Goal: Task Accomplishment & Management: Use online tool/utility

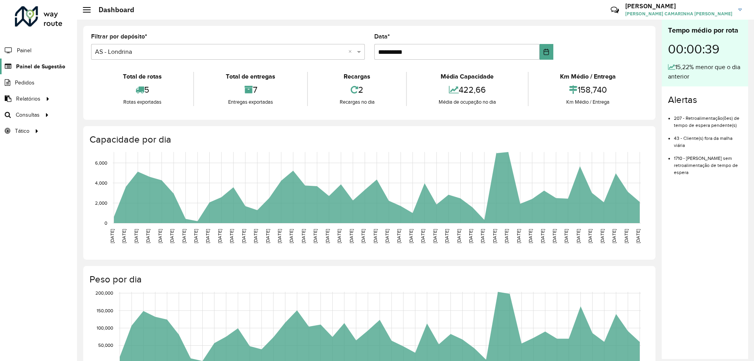
click at [56, 67] on span "Painel de Sugestão" at bounding box center [40, 66] width 49 height 8
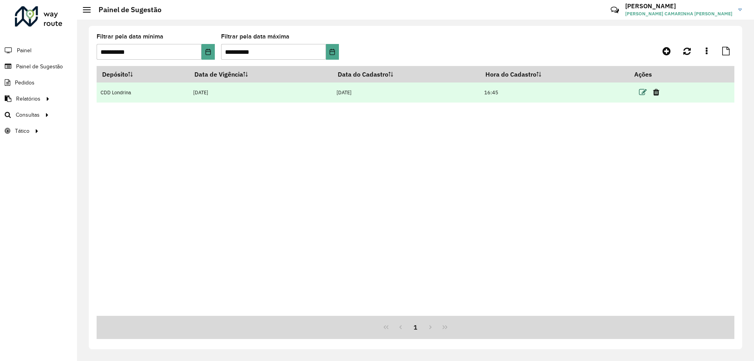
click at [646, 90] on icon at bounding box center [643, 92] width 8 height 8
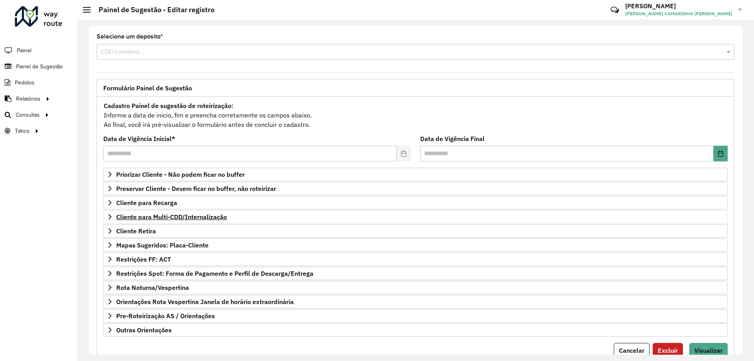
scroll to position [31, 0]
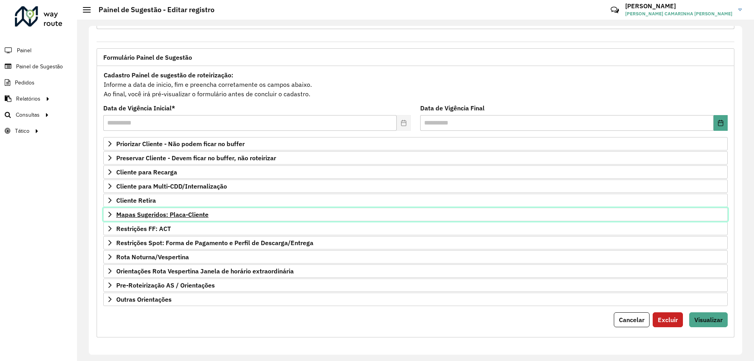
click at [207, 212] on span "Mapas Sugeridos: Placa-Cliente" at bounding box center [162, 214] width 92 height 6
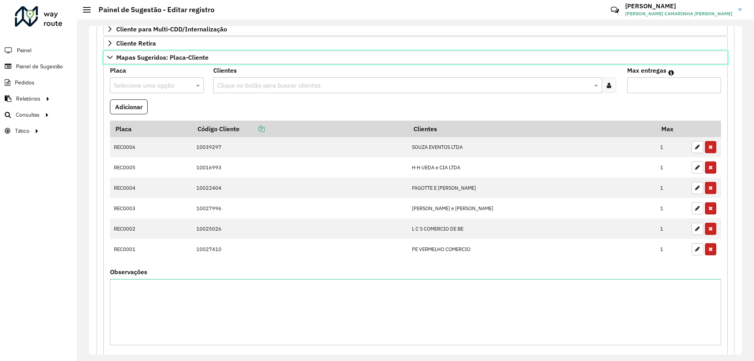
scroll to position [322, 0]
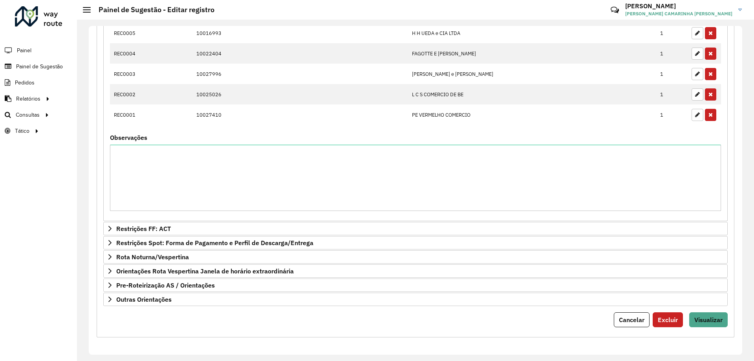
click at [725, 324] on div "**********" at bounding box center [416, 56] width 638 height 563
click at [720, 326] on button "Visualizar" at bounding box center [708, 319] width 38 height 15
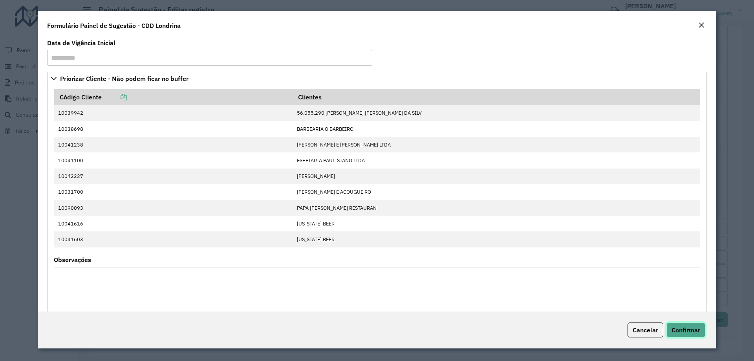
click at [693, 334] on button "Confirmar" at bounding box center [685, 329] width 39 height 15
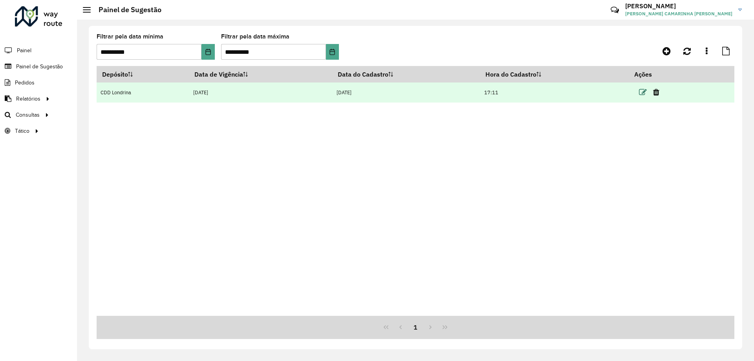
click at [643, 92] on icon at bounding box center [643, 92] width 8 height 8
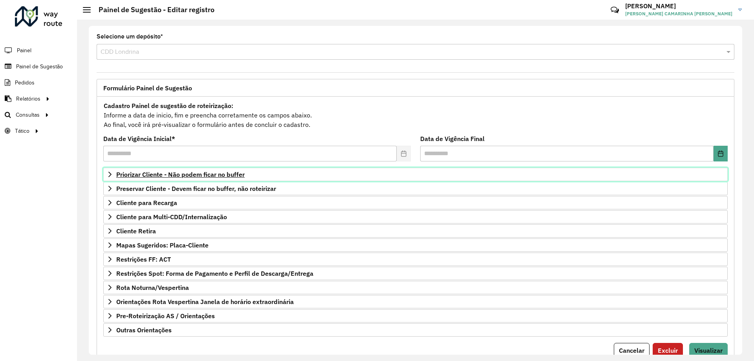
click at [222, 174] on span "Priorizar Cliente - Não podem ficar no buffer" at bounding box center [180, 174] width 128 height 6
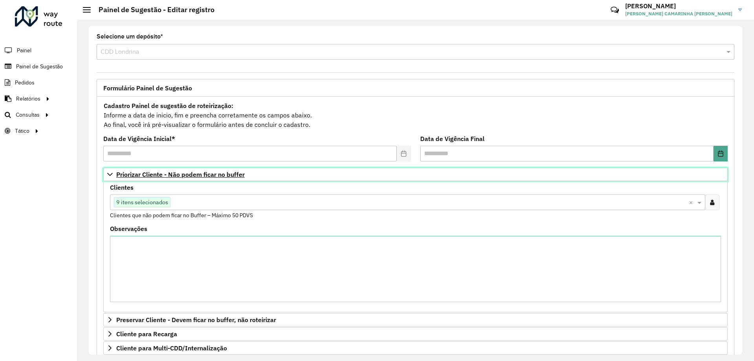
click at [222, 174] on span "Priorizar Cliente - Não podem ficar no buffer" at bounding box center [180, 174] width 128 height 6
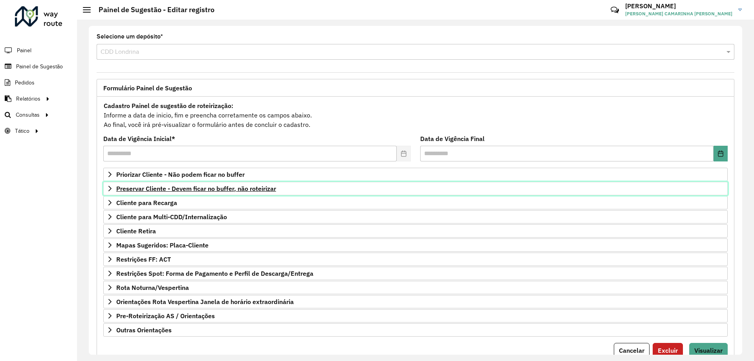
click at [228, 192] on span "Preservar Cliente - Devem ficar no buffer, não roteirizar" at bounding box center [196, 188] width 160 height 6
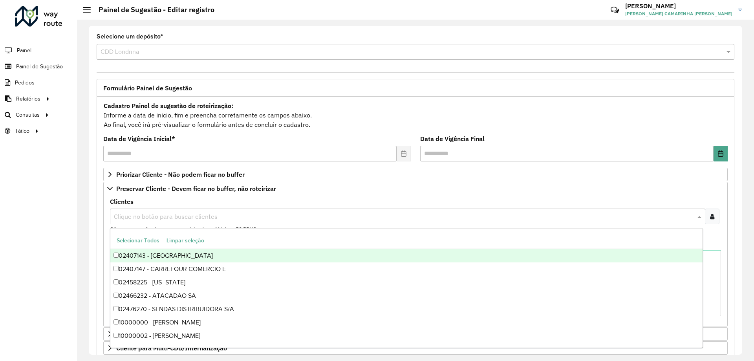
click at [230, 217] on input "text" at bounding box center [404, 216] width 584 height 9
paste input "*****"
type input "*****"
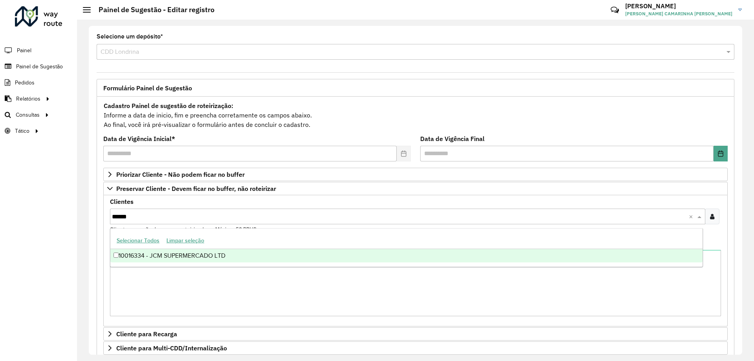
click at [207, 254] on div "10016334 - JCM SUPERMERCADO LTD" at bounding box center [406, 255] width 592 height 13
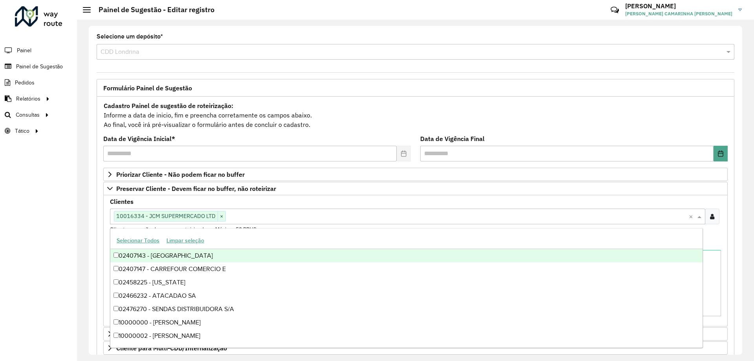
click at [64, 243] on div "Roteirizador AmbevTech Painel Painel de Sugestão Pedidos Relatórios Clientes Cl…" at bounding box center [38, 180] width 77 height 361
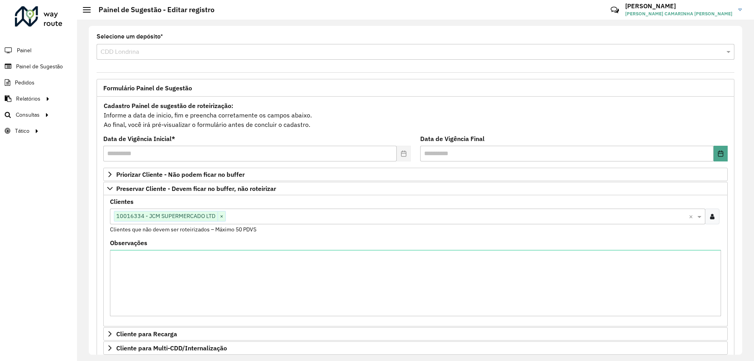
scroll to position [162, 0]
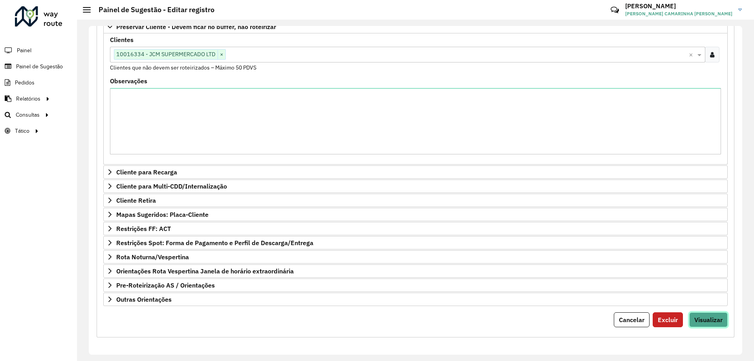
click at [711, 325] on button "Visualizar" at bounding box center [708, 319] width 38 height 15
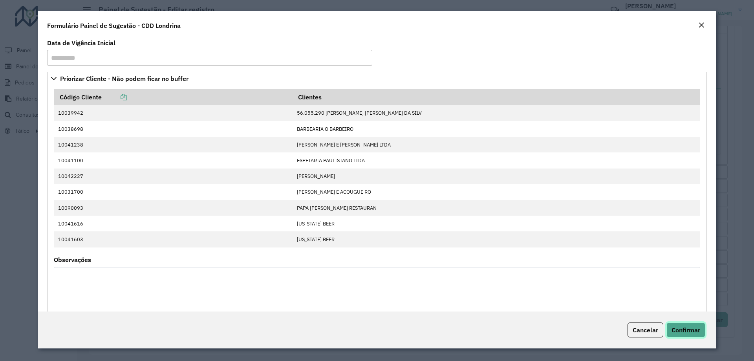
click at [693, 335] on button "Confirmar" at bounding box center [685, 329] width 39 height 15
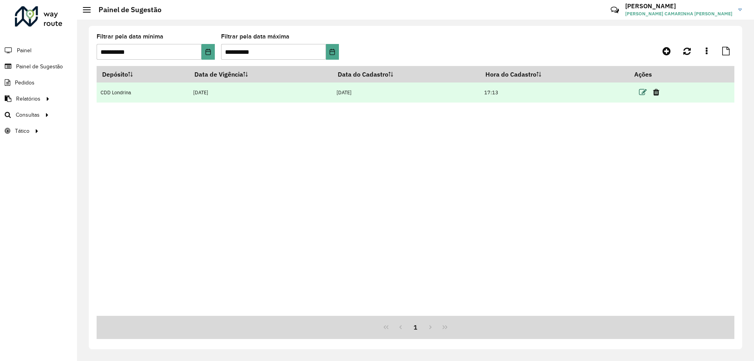
click at [645, 91] on icon at bounding box center [643, 92] width 8 height 8
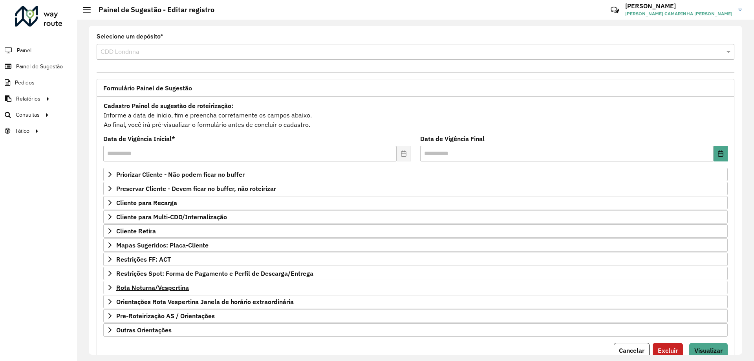
scroll to position [31, 0]
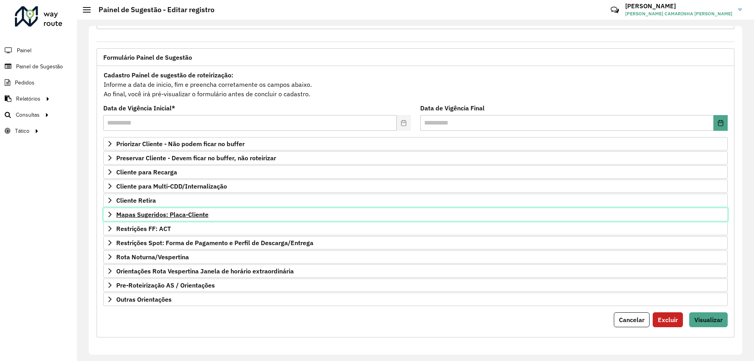
click at [249, 214] on link "Mapas Sugeridos: Placa-Cliente" at bounding box center [415, 214] width 624 height 13
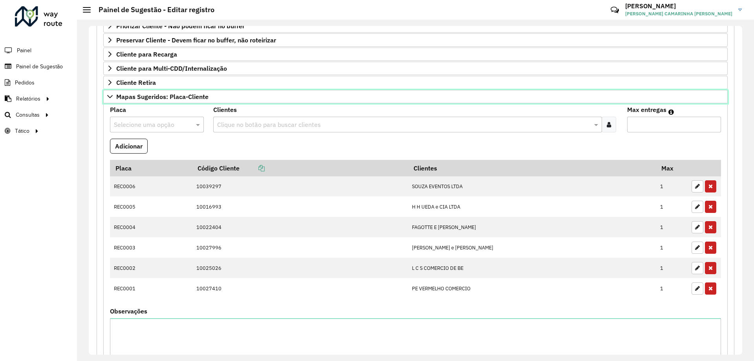
scroll to position [322, 0]
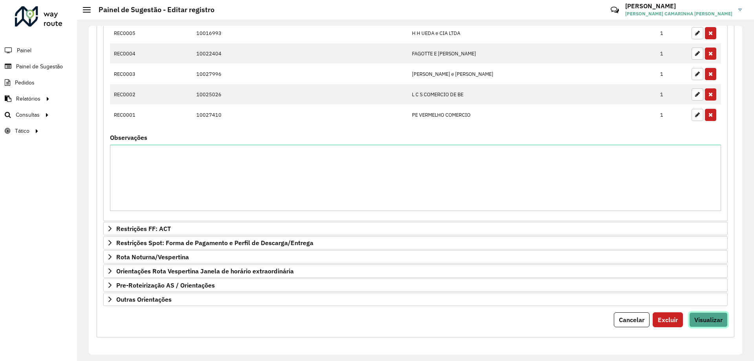
click at [710, 316] on span "Visualizar" at bounding box center [708, 320] width 28 height 8
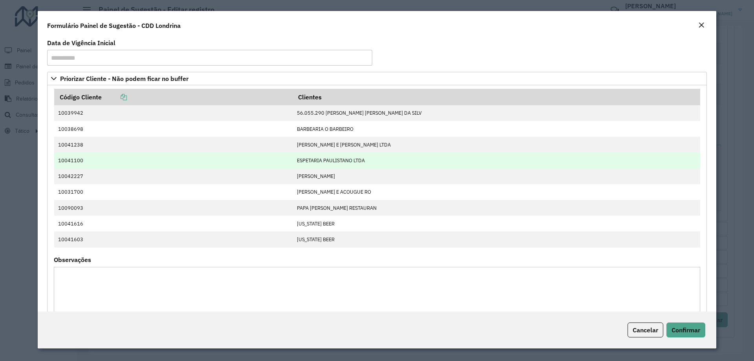
scroll to position [236, 0]
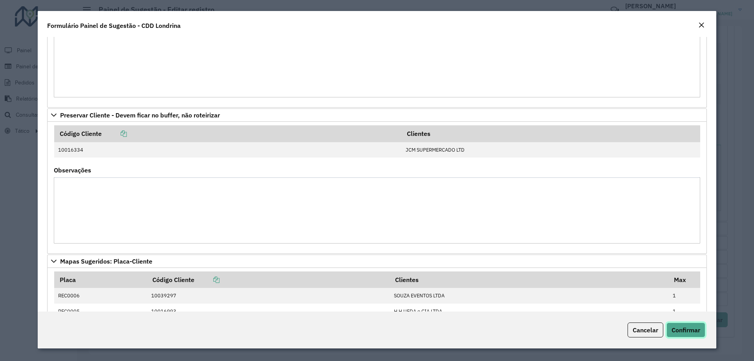
click at [684, 327] on span "Confirmar" at bounding box center [685, 330] width 29 height 8
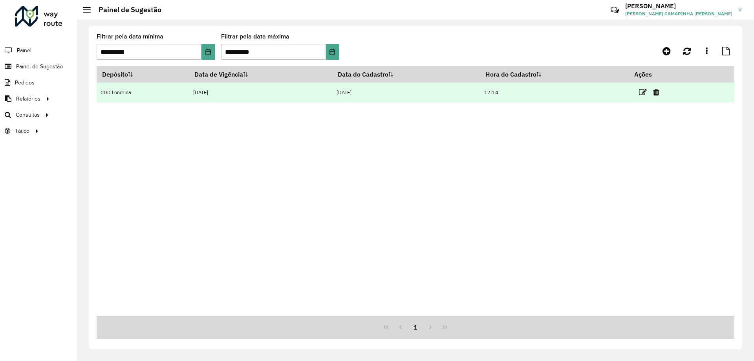
click at [640, 94] on td at bounding box center [652, 92] width 47 height 20
click at [644, 91] on icon at bounding box center [643, 92] width 8 height 8
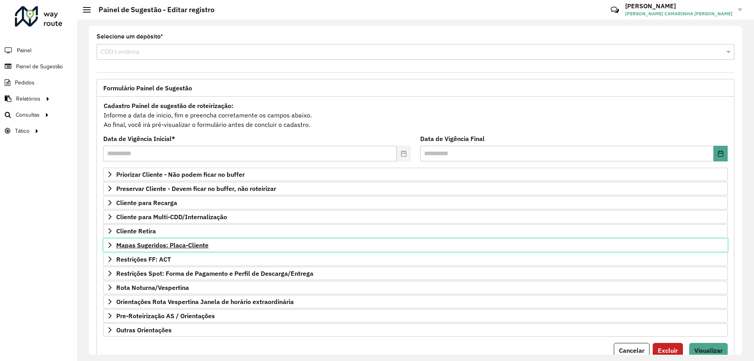
click at [211, 242] on link "Mapas Sugeridos: Placa-Cliente" at bounding box center [415, 244] width 624 height 13
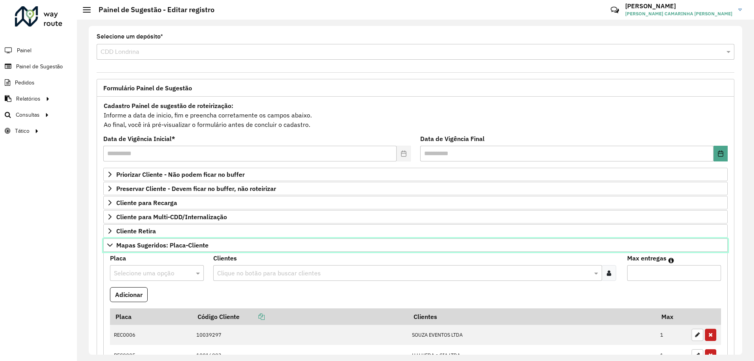
scroll to position [157, 0]
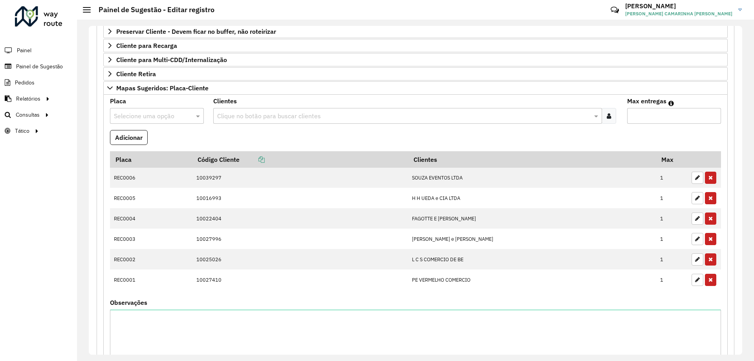
click at [224, 113] on input "text" at bounding box center [403, 116] width 377 height 9
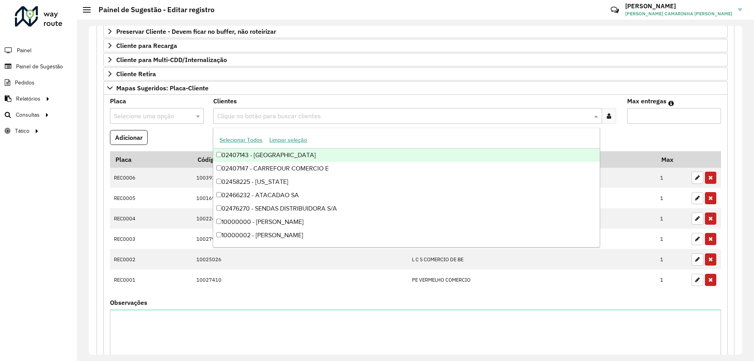
paste input "*****"
type input "*****"
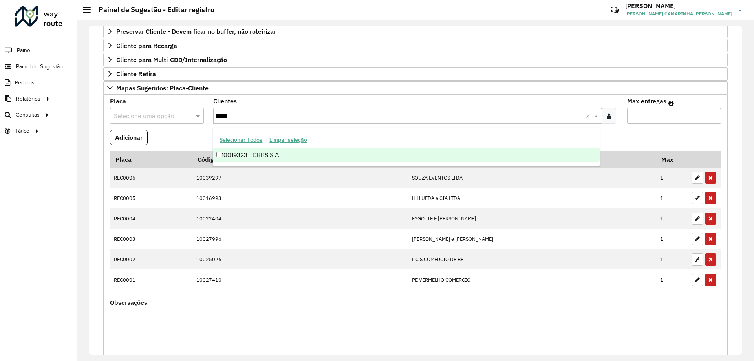
click at [245, 158] on div "10019323 - CRBS S A" at bounding box center [406, 154] width 386 height 13
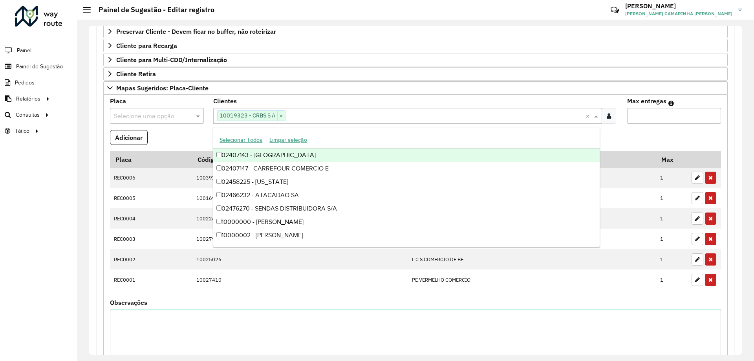
click at [164, 119] on input "text" at bounding box center [149, 116] width 70 height 9
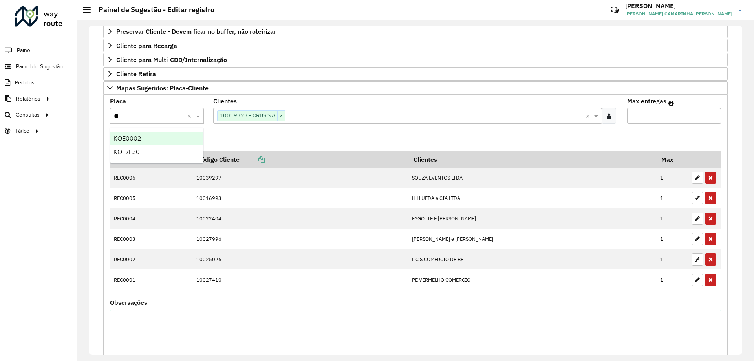
type input "***"
click at [150, 150] on div "KOE7E30" at bounding box center [156, 151] width 93 height 13
click at [651, 115] on input "Max entregas" at bounding box center [674, 116] width 94 height 16
type input "*"
click at [132, 138] on button "Adicionar" at bounding box center [129, 137] width 38 height 15
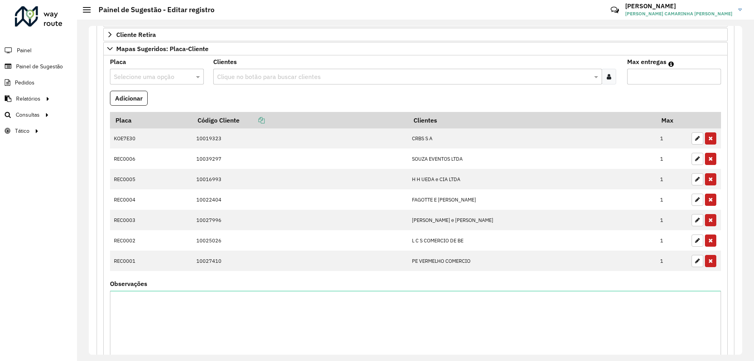
scroll to position [342, 0]
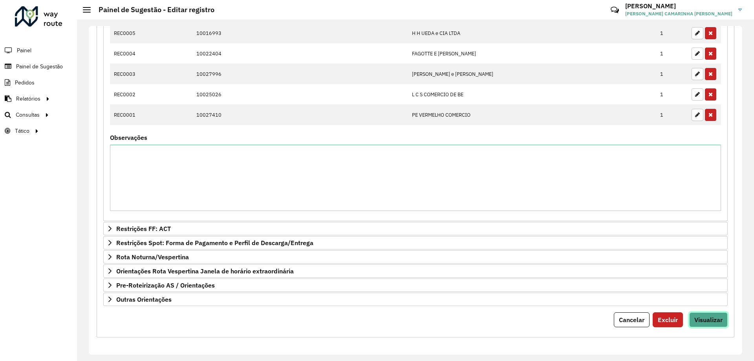
click at [707, 316] on span "Visualizar" at bounding box center [708, 320] width 28 height 8
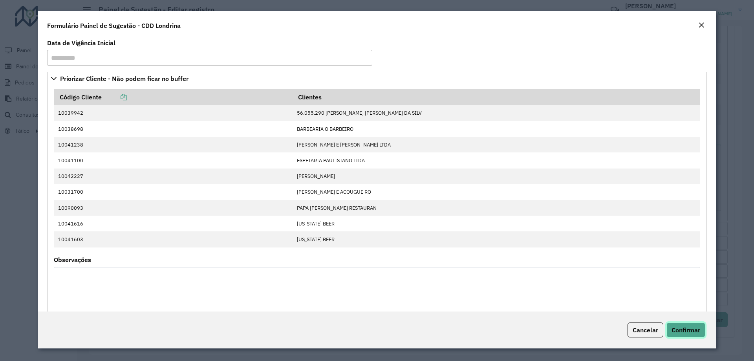
click at [679, 330] on span "Confirmar" at bounding box center [685, 330] width 29 height 8
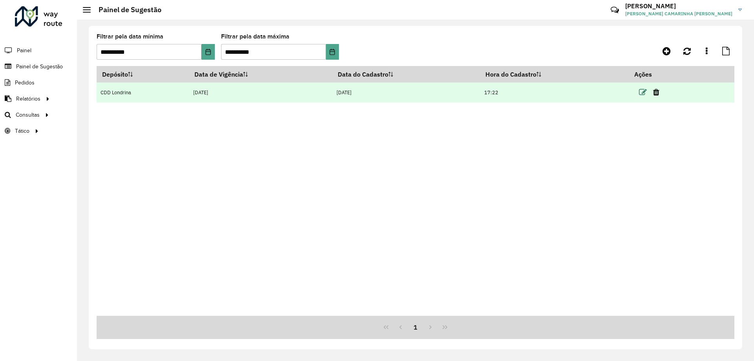
click at [646, 91] on icon at bounding box center [643, 92] width 8 height 8
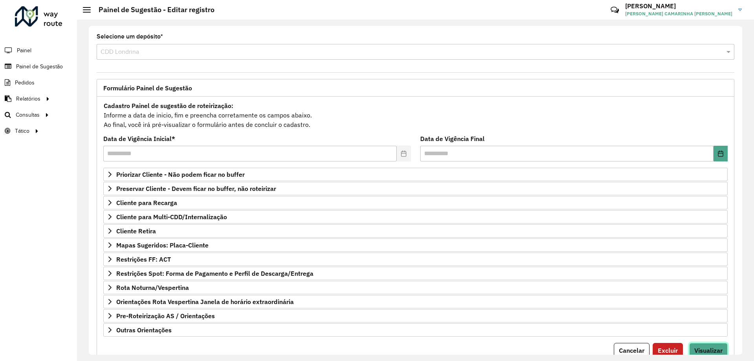
click at [700, 346] on span "Visualizar" at bounding box center [708, 350] width 28 height 8
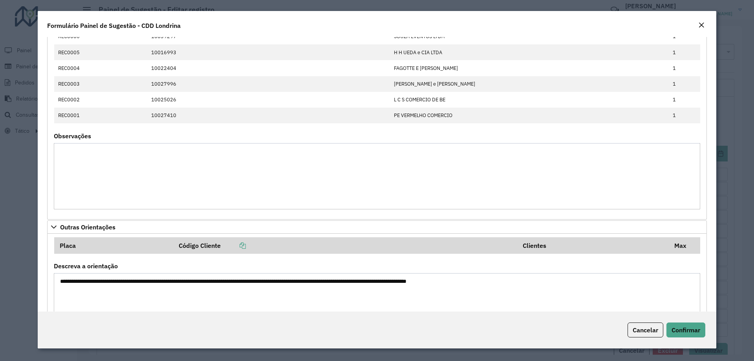
scroll to position [559, 0]
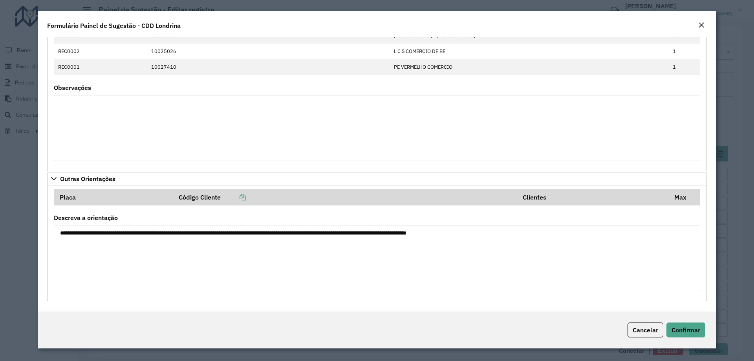
click at [689, 337] on div "Cancelar Confirmar" at bounding box center [377, 329] width 679 height 37
click at [690, 330] on span "Confirmar" at bounding box center [685, 330] width 29 height 8
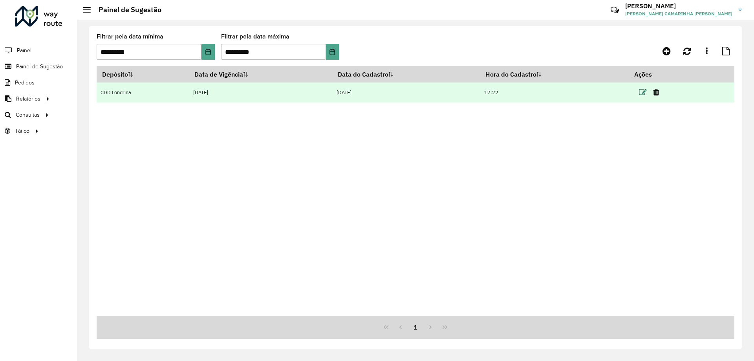
click at [642, 95] on icon at bounding box center [643, 92] width 8 height 8
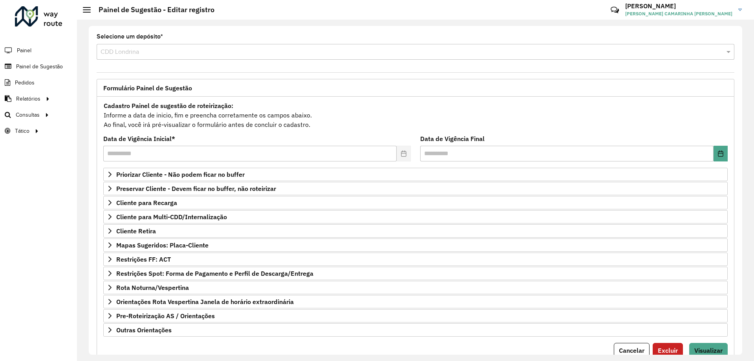
scroll to position [31, 0]
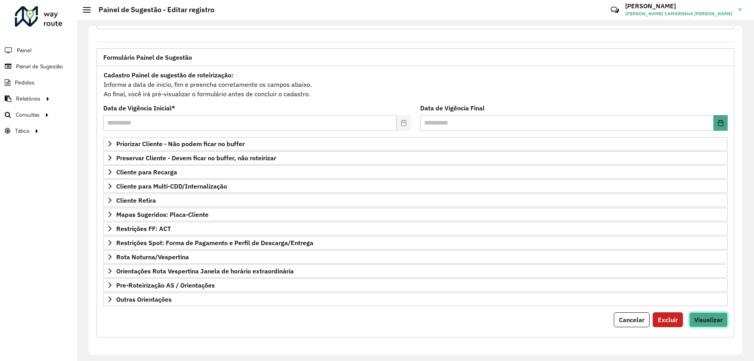
click at [706, 321] on span "Visualizar" at bounding box center [708, 320] width 28 height 8
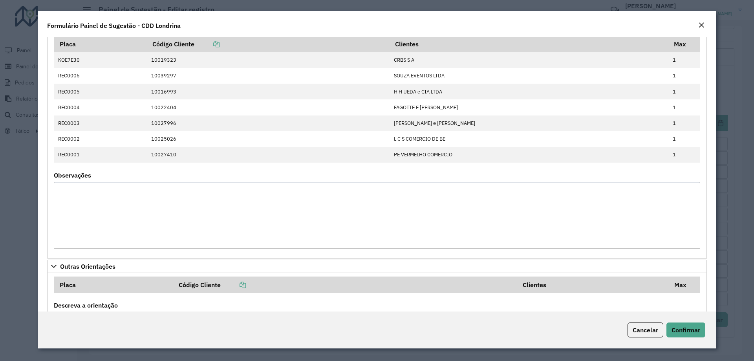
scroll to position [559, 0]
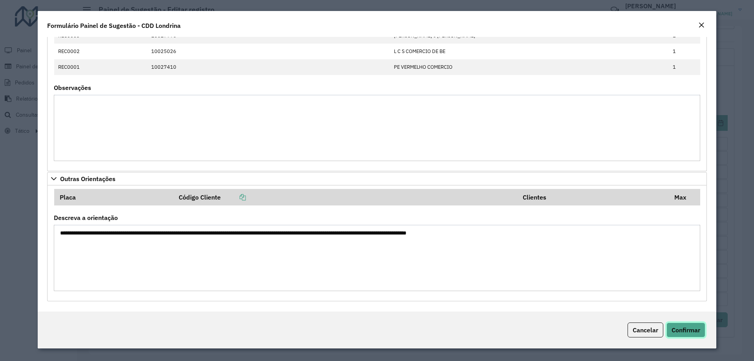
click at [685, 327] on span "Confirmar" at bounding box center [685, 330] width 29 height 8
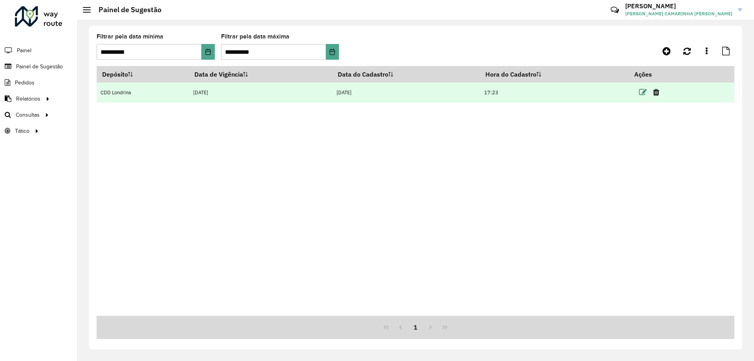
click at [647, 91] on icon at bounding box center [643, 92] width 8 height 8
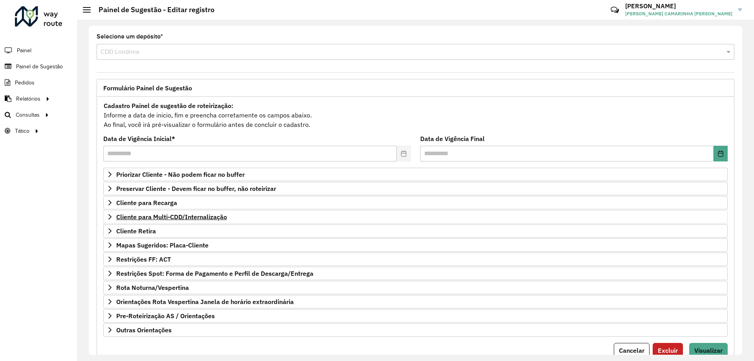
scroll to position [31, 0]
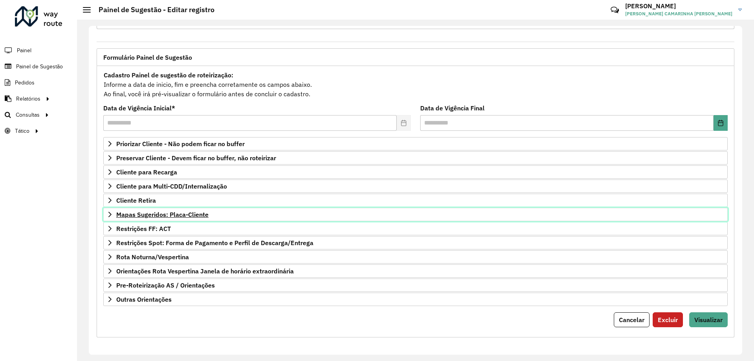
click at [221, 212] on link "Mapas Sugeridos: Placa-Cliente" at bounding box center [415, 214] width 624 height 13
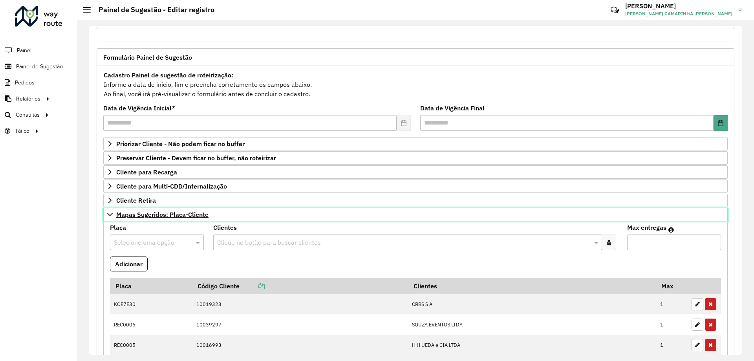
scroll to position [266, 0]
